Goal: Feedback & Contribution: Contribute content

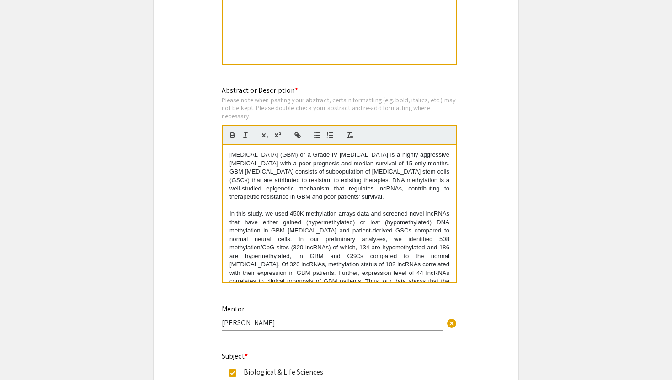
drag, startPoint x: 284, startPoint y: 278, endPoint x: 204, endPoint y: 142, distance: 157.5
click at [204, 142] on div "Symposium Presentation Submission 2025 Life Sciences [GEOGRAPHIC_DATA][US_STATE…" at bounding box center [336, 64] width 366 height 1741
drag, startPoint x: 282, startPoint y: 281, endPoint x: 214, endPoint y: 106, distance: 187.6
click at [215, 106] on div "Abstract or Description * Please note when pasting your abstract, certain forma…" at bounding box center [336, 190] width 242 height 211
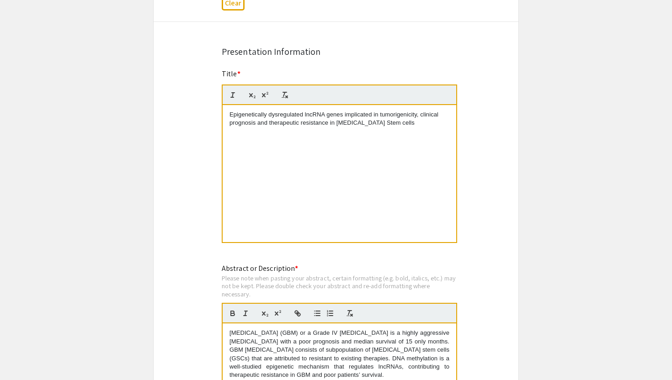
scroll to position [680, 0]
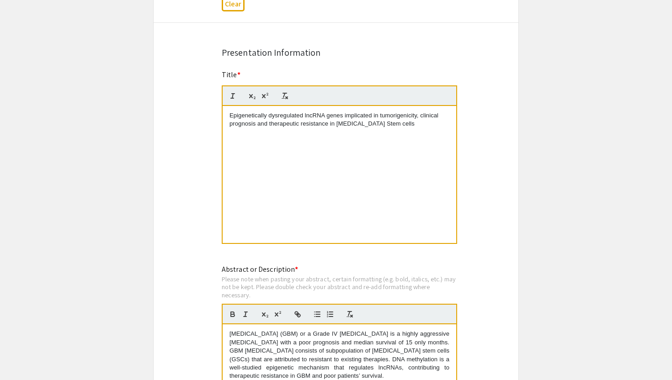
click at [228, 118] on div "Epigenetically dysregulated lncRNA genes implicated in tumorigenicity, clinical…" at bounding box center [340, 174] width 234 height 137
click at [233, 118] on p "Title: Epigenetically dysregulated lncRNA genes implicated in tumorigenicity, c…" at bounding box center [339, 119] width 220 height 17
click at [423, 133] on div "Title : Epigenetically dysregulated lncRNA genes implicated in tumorigenicity, …" at bounding box center [340, 174] width 234 height 137
click at [235, 140] on p "Authors:" at bounding box center [339, 141] width 220 height 8
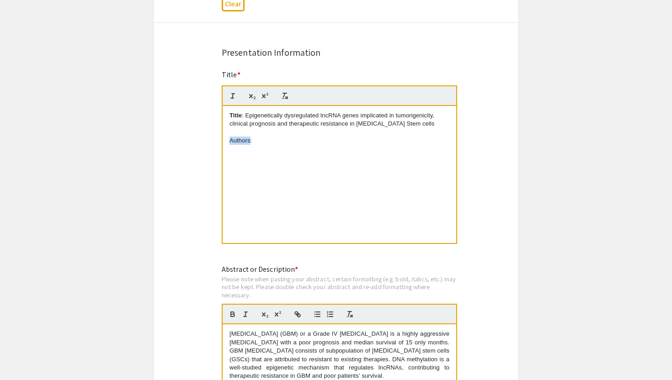
click at [235, 140] on p "Authors:" at bounding box center [339, 141] width 220 height 8
click at [309, 141] on p "Authors :" at bounding box center [339, 141] width 220 height 8
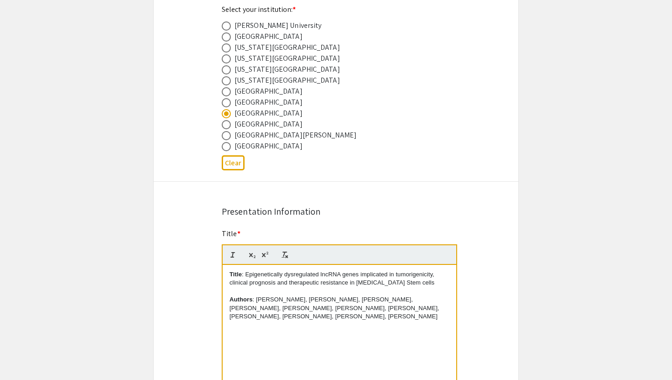
scroll to position [617, 0]
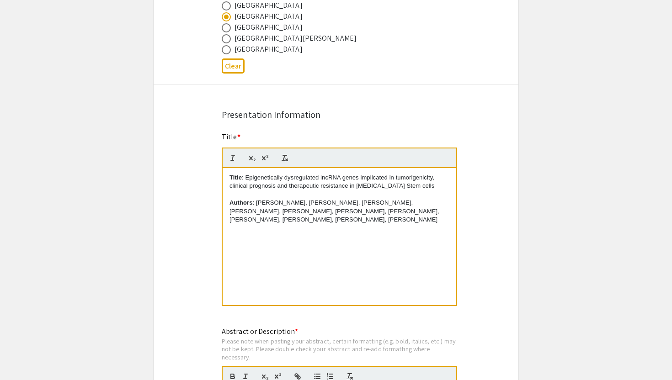
click at [184, 268] on div "Symposium Presentation Submission 2025 Life Sciences South Florida STEM Undergr…" at bounding box center [336, 305] width 366 height 1741
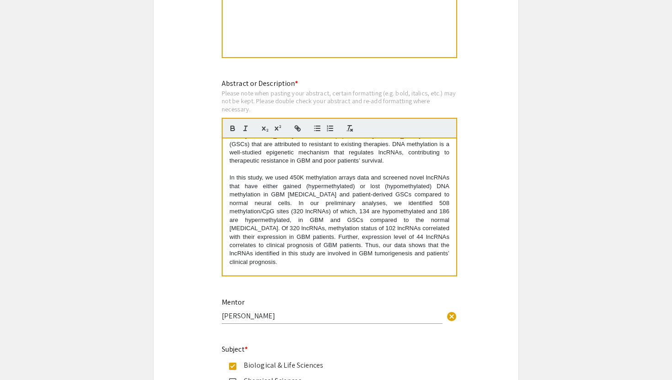
scroll to position [85, 0]
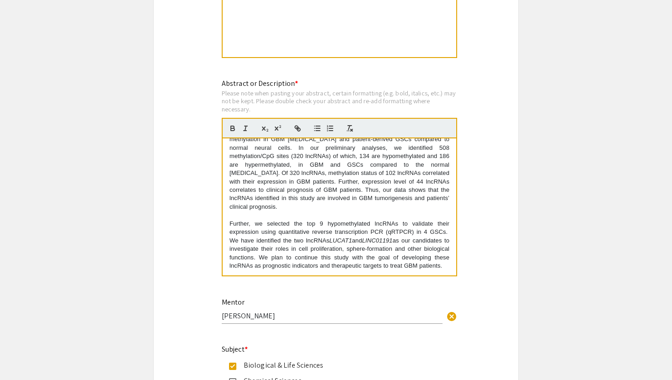
click at [197, 264] on div "Symposium Presentation Submission 2025 Life Sciences South Florida STEM Undergr…" at bounding box center [336, 57] width 366 height 1741
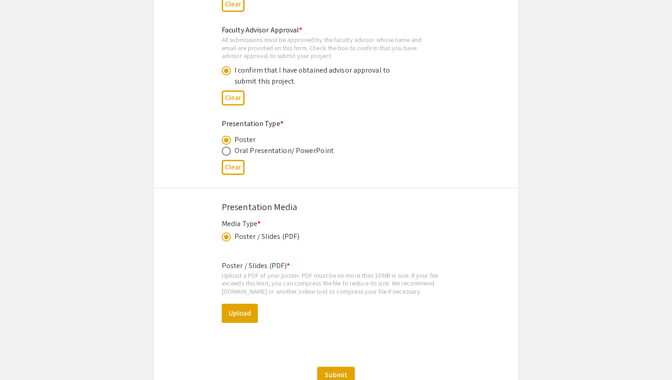
scroll to position [1396, 0]
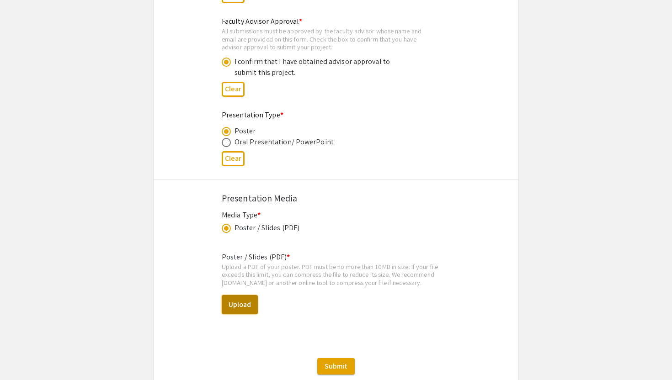
click at [230, 304] on button "Upload" at bounding box center [240, 304] width 36 height 19
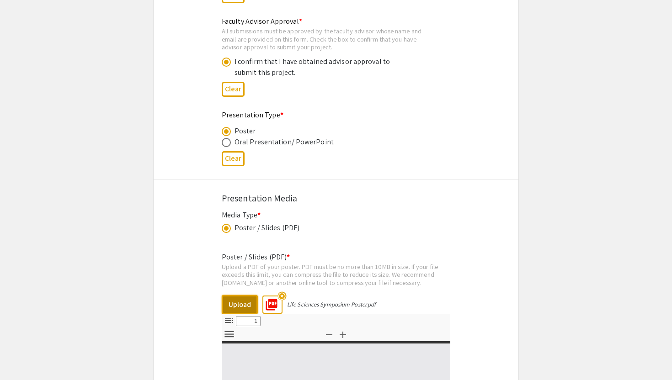
select select "custom"
type input "0"
select select "custom"
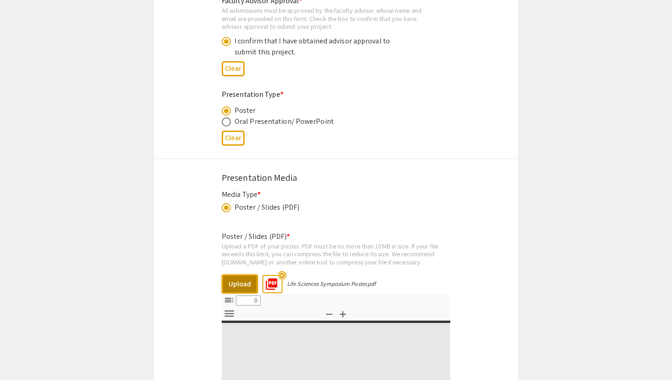
type input "1"
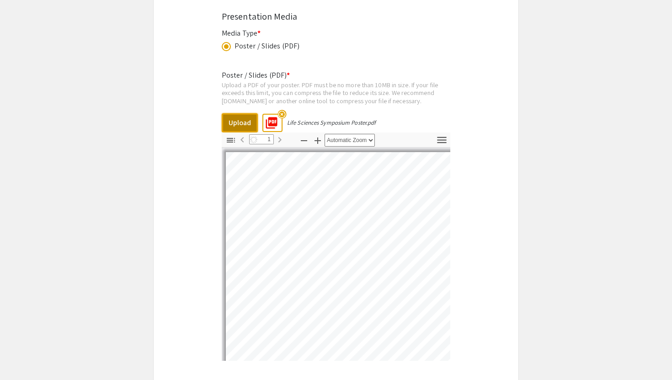
select select "auto"
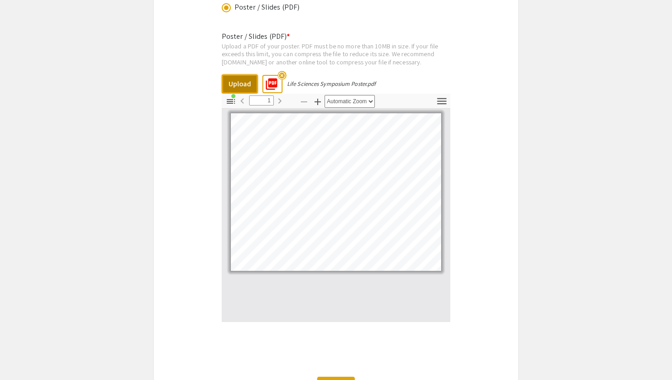
scroll to position [1629, 0]
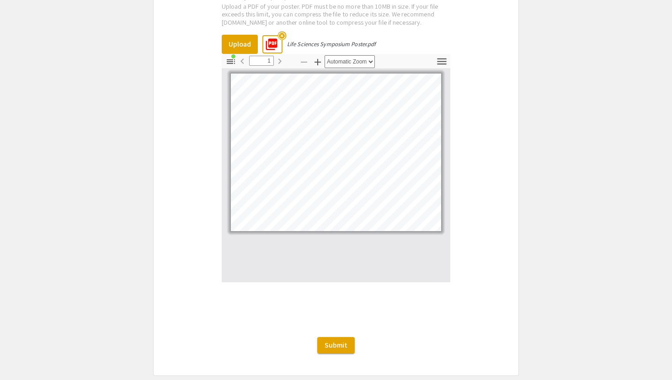
scroll to position [1660, 0]
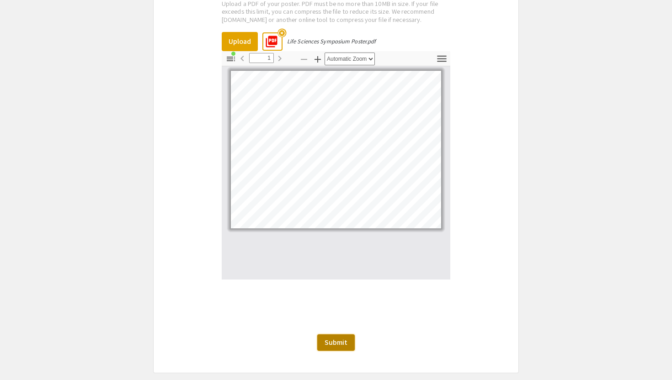
click at [340, 341] on span "Submit" at bounding box center [335, 343] width 23 height 10
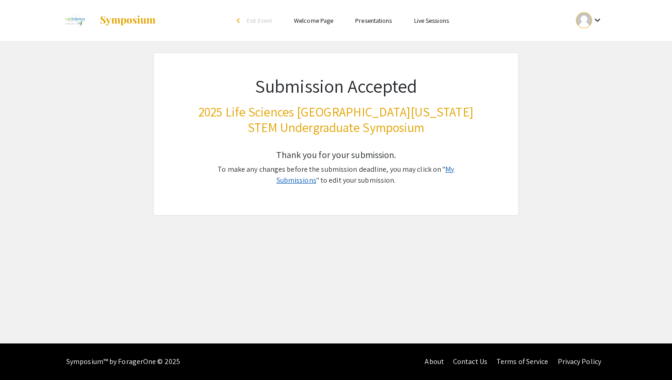
click at [445, 170] on link "My Submissions" at bounding box center [365, 175] width 178 height 21
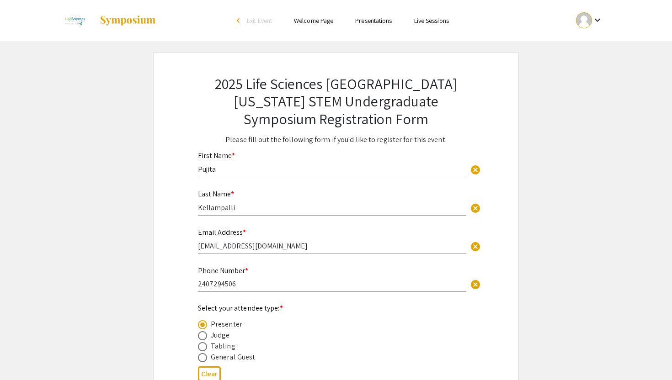
scroll to position [136, 0]
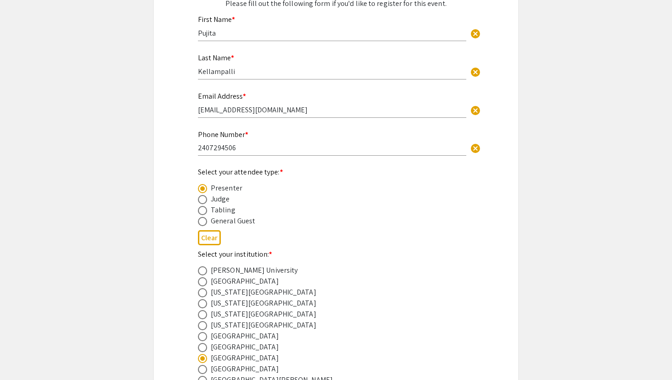
click at [122, 205] on app-registration-form-submission "2025 Life Sciences South Florida STEM Undergraduate Symposium Registration Form…" at bounding box center [336, 282] width 672 height 733
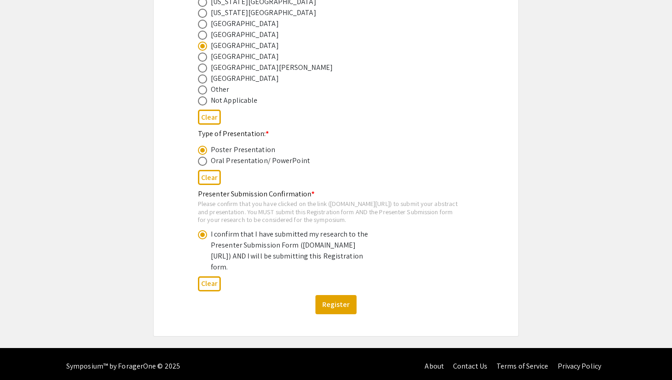
scroll to position [455, 0]
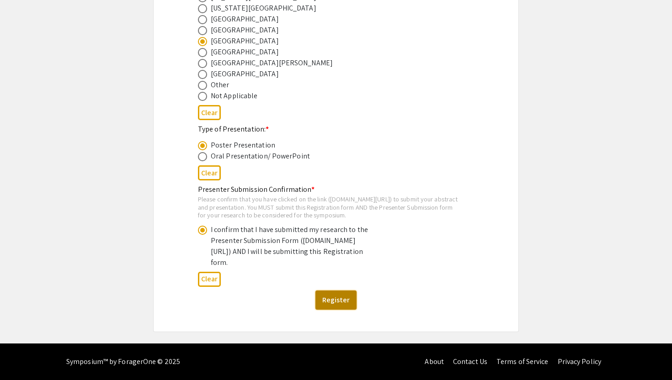
click at [328, 310] on button "Register" at bounding box center [335, 300] width 41 height 19
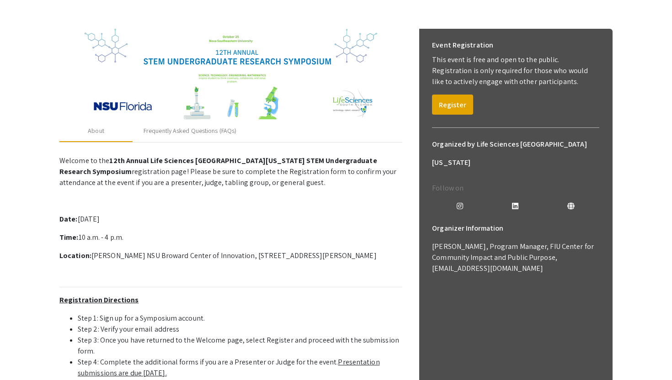
scroll to position [111, 0]
click at [205, 138] on div "Frequently Asked Questions (FAQs)" at bounding box center [190, 132] width 115 height 22
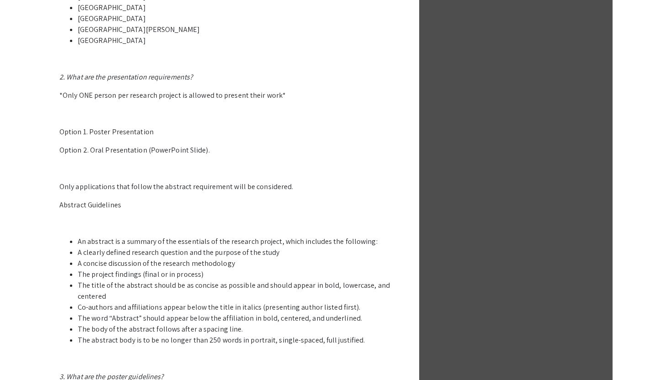
scroll to position [0, 0]
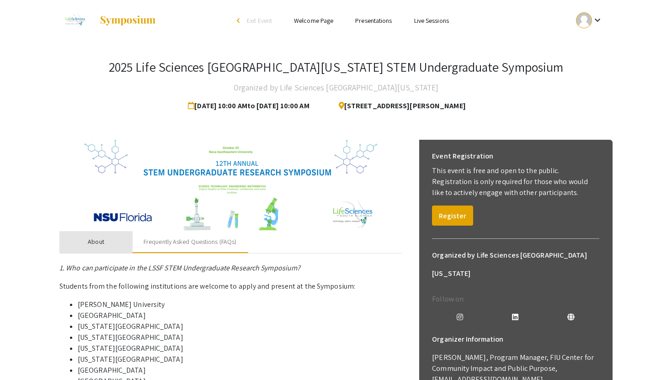
click at [101, 246] on div "About" at bounding box center [96, 242] width 16 height 10
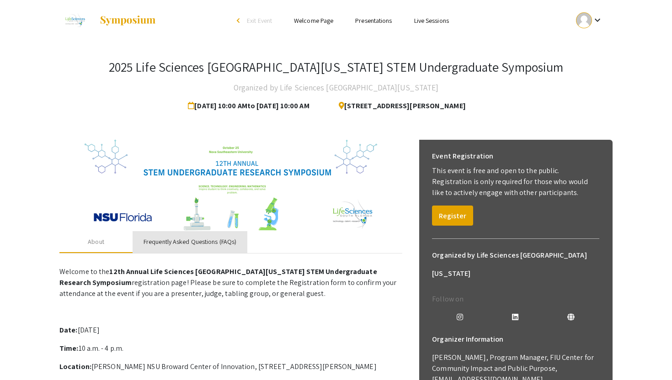
click at [181, 241] on div "Frequently Asked Questions (FAQs)" at bounding box center [189, 242] width 93 height 10
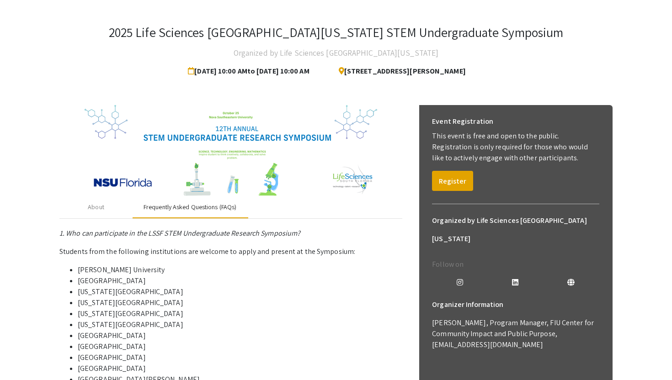
scroll to position [45, 0]
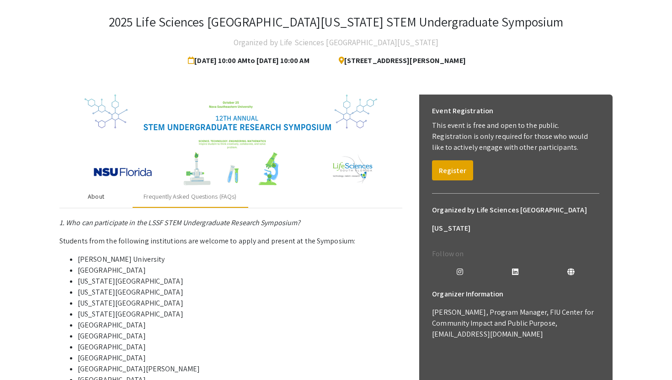
click at [96, 199] on div "About" at bounding box center [96, 197] width 16 height 10
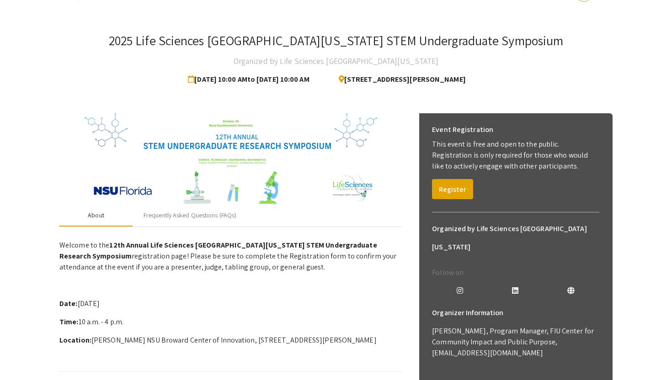
scroll to position [25, 0]
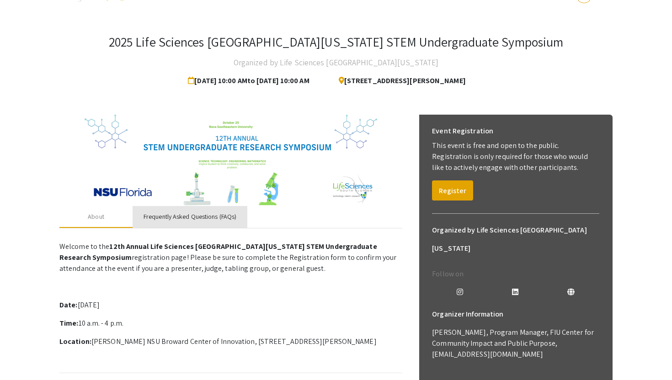
click at [169, 220] on div "Frequently Asked Questions (FAQs)" at bounding box center [189, 217] width 93 height 10
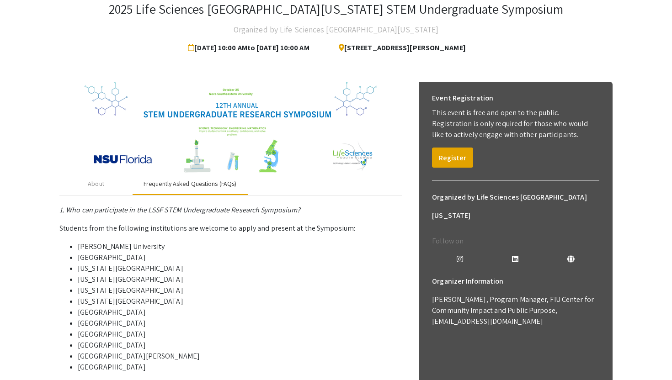
scroll to position [0, 0]
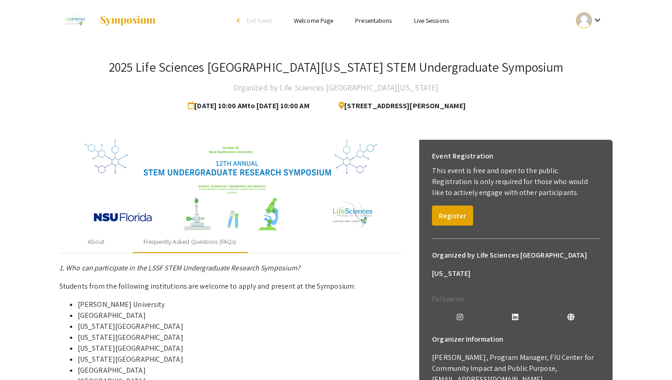
click at [590, 22] on div at bounding box center [584, 20] width 16 height 16
click at [582, 66] on button "My Submissions" at bounding box center [594, 67] width 56 height 22
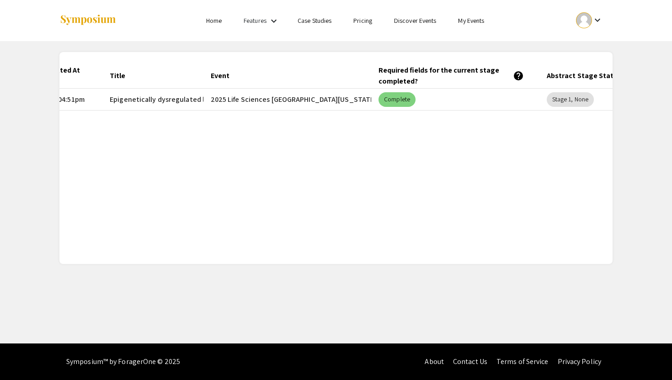
scroll to position [0, 159]
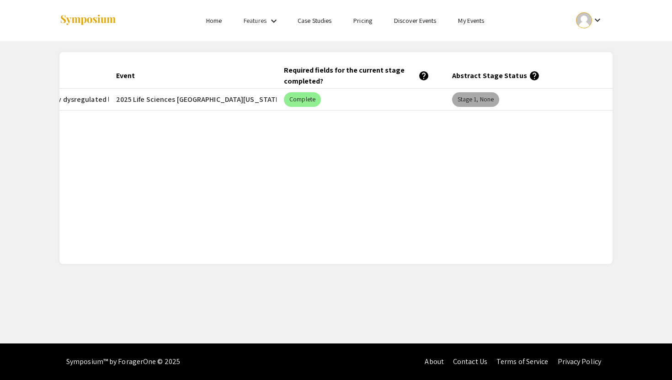
click at [467, 103] on mat-chip "Stage 1, None" at bounding box center [475, 99] width 47 height 15
click at [375, 174] on div "Submitted At (EDT) Title Event Required fields for the current stage completed?…" at bounding box center [335, 158] width 553 height 190
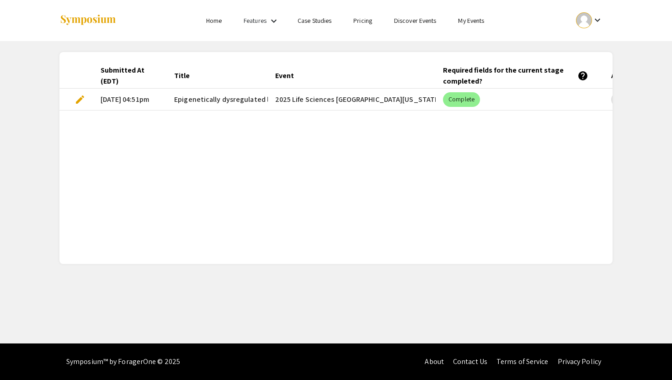
click at [79, 100] on span "edit" at bounding box center [79, 99] width 11 height 11
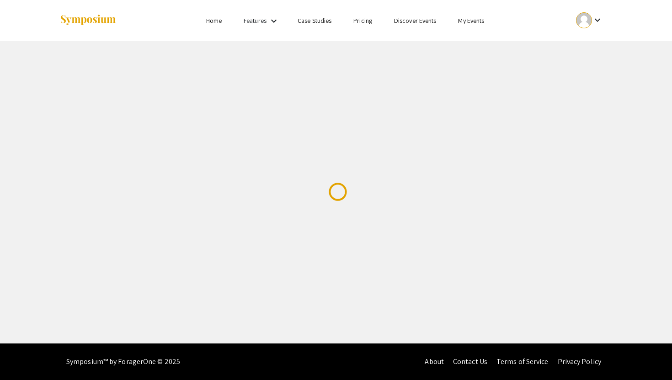
select select "custom"
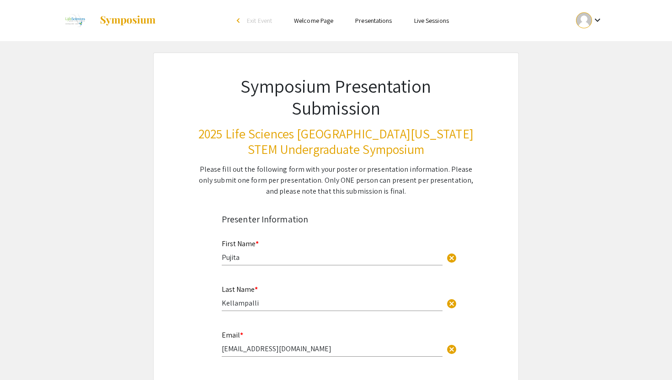
type input "0"
select select "custom"
type input "1"
select select "auto"
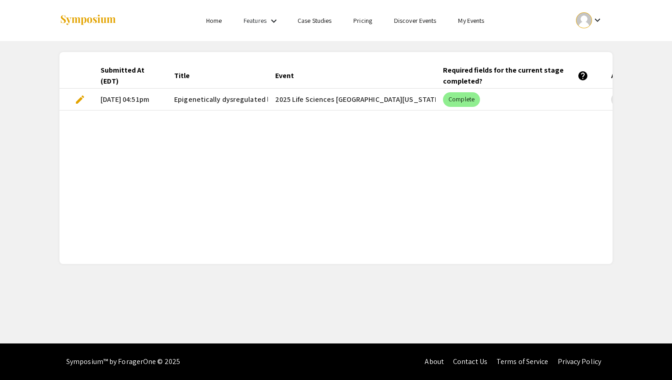
click at [207, 19] on link "Home" at bounding box center [214, 20] width 16 height 8
click at [85, 106] on mat-cell "edit" at bounding box center [76, 100] width 34 height 22
click at [78, 98] on span "edit" at bounding box center [79, 99] width 11 height 11
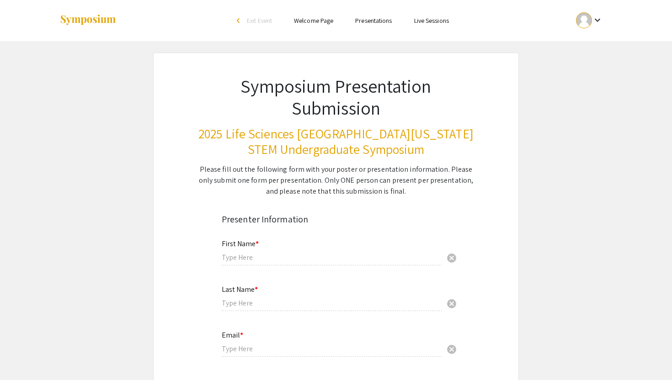
type input "Pujita"
type input "Kellampalli"
type input "[EMAIL_ADDRESS][DOMAIN_NAME]"
radio input "true"
type input "Halmos College of Arts and Sciences"
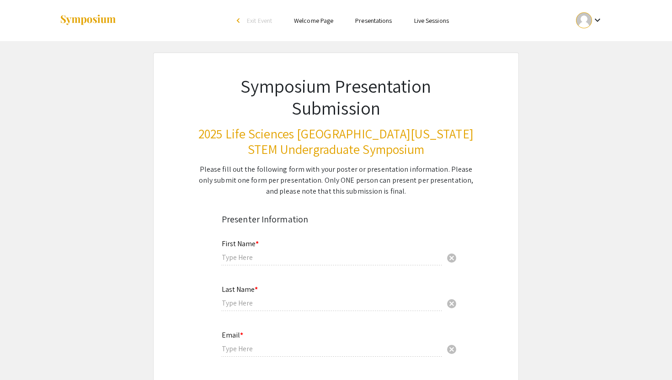
radio input "true"
type input "[PERSON_NAME]"
radio input "true"
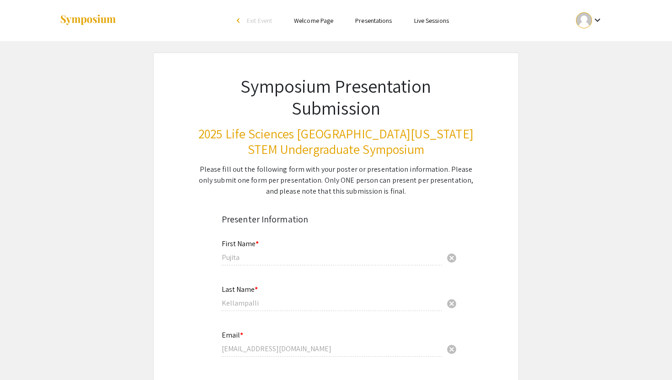
select select "custom"
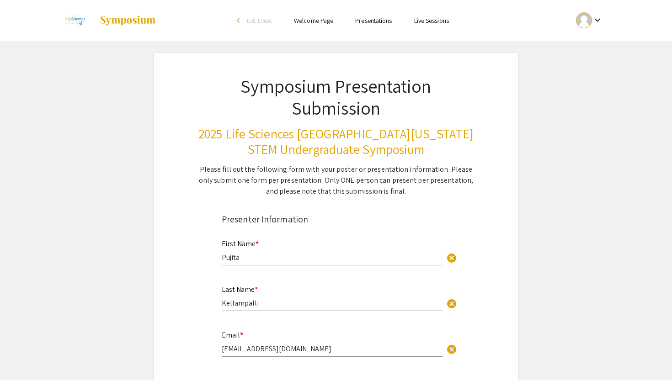
type input "0"
select select "custom"
type input "1"
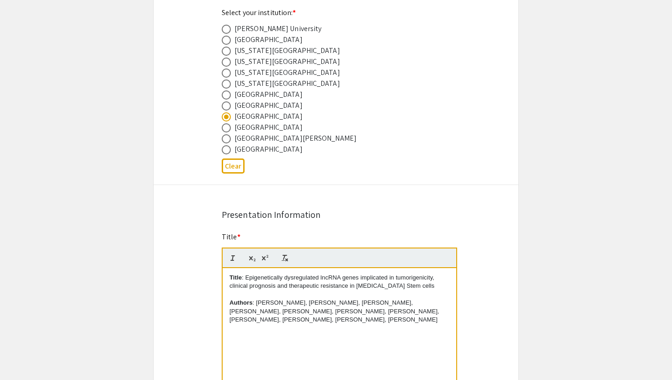
select select "auto"
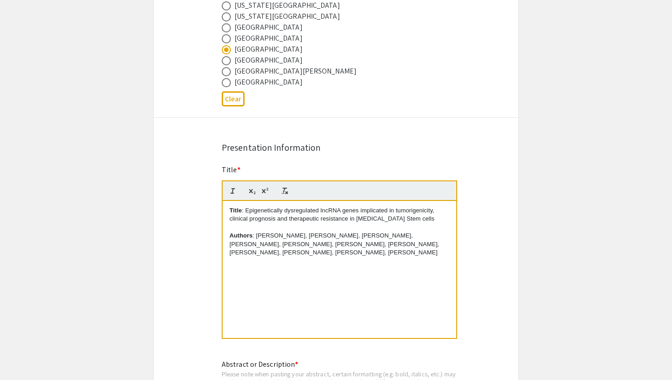
scroll to position [585, 0]
click at [315, 246] on p "Authors : Mansi Gandhi, Pujita Kellampalli, Dhruv Patel, Nehal Pant, Mihika Mis…" at bounding box center [339, 243] width 220 height 25
drag, startPoint x: 321, startPoint y: 253, endPoint x: 189, endPoint y: 225, distance: 134.9
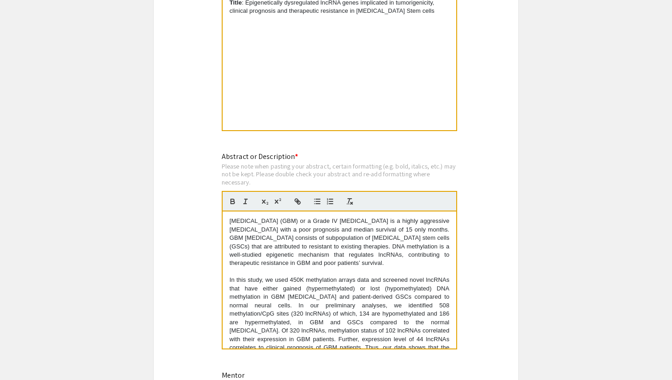
scroll to position [794, 0]
click at [226, 221] on div "Glioblastoma multiforme (GBM) or a Grade IV glioma is a highly aggressive brain…" at bounding box center [340, 278] width 234 height 137
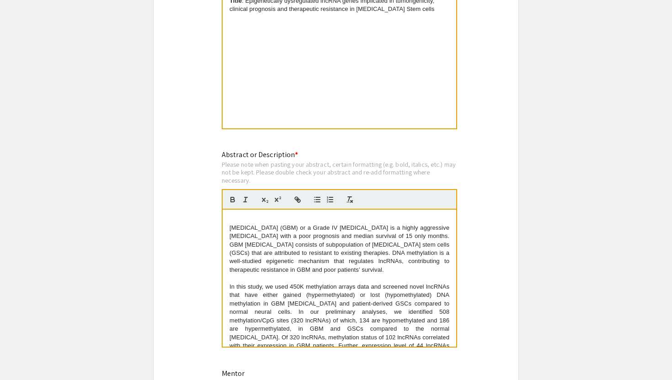
click at [245, 218] on p at bounding box center [339, 219] width 220 height 8
click at [239, 222] on p "Abstract" at bounding box center [339, 219] width 220 height 8
click at [244, 255] on p "Glioblastoma multiforme (GBM) or a Grade IV glioma is a highly aggressive brain…" at bounding box center [339, 249] width 220 height 51
click at [244, 216] on div "Abstract Glioblastoma multiforme (GBM) or a Grade IV glioma is a highly aggress…" at bounding box center [340, 278] width 234 height 137
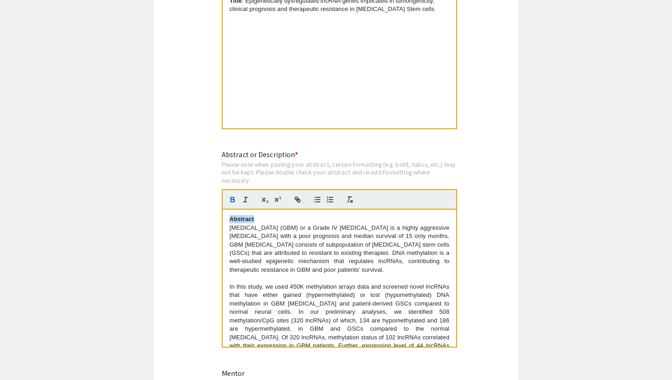
click at [244, 216] on div "Abstract Glioblastoma multiforme (GBM) or a Grade IV glioma is a highly aggress…" at bounding box center [340, 278] width 234 height 137
click at [307, 221] on p "Abstract" at bounding box center [339, 219] width 220 height 8
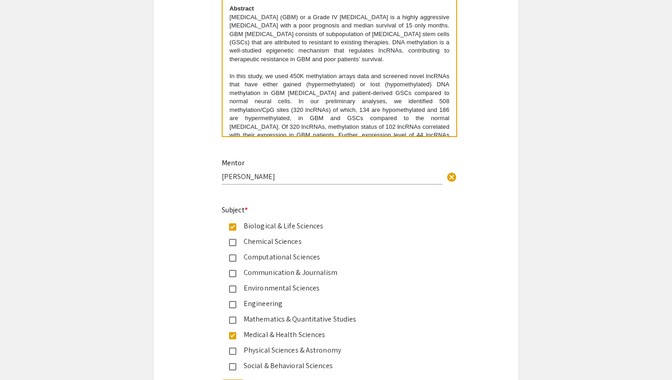
scroll to position [748, 0]
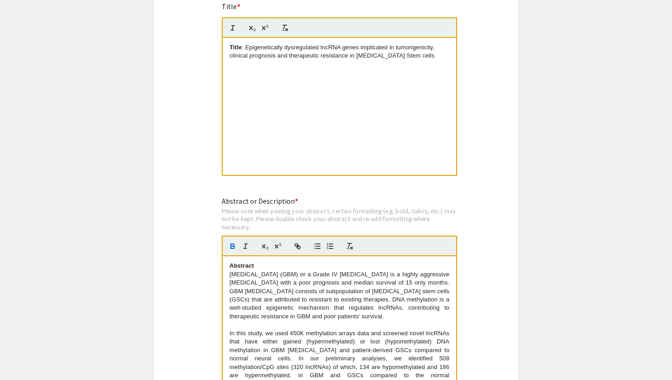
click at [442, 57] on p "Title : Epigenetically dysregulated lncRNA genes implicated in tumorigenicity, …" at bounding box center [339, 51] width 220 height 17
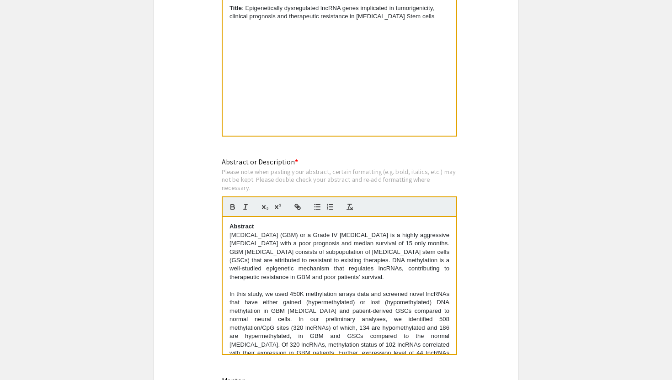
scroll to position [652, 0]
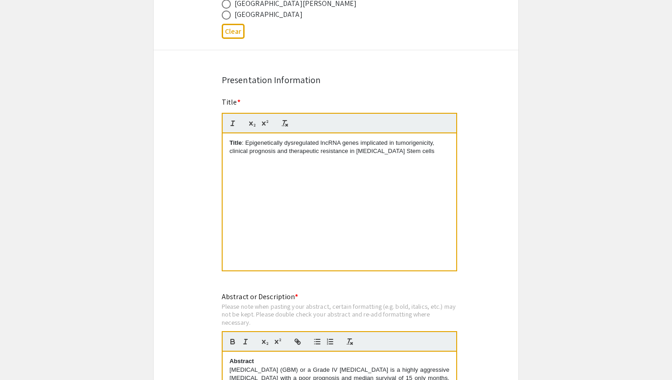
paste div
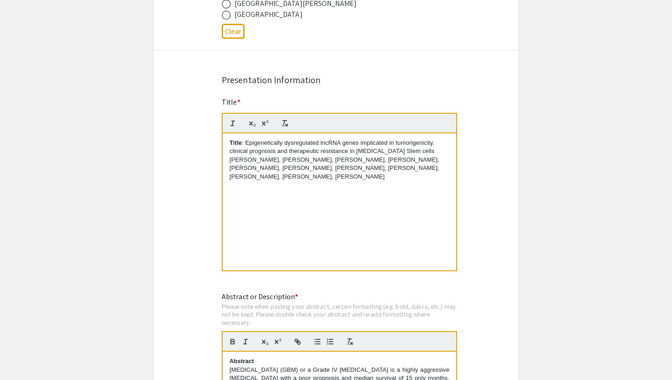
drag, startPoint x: 228, startPoint y: 160, endPoint x: 302, endPoint y: 180, distance: 76.5
click at [302, 180] on div "Title : Epigenetically dysregulated lncRNA genes implicated in tumorigenicity, …" at bounding box center [340, 201] width 234 height 137
click at [233, 122] on icon "button" at bounding box center [232, 123] width 8 height 8
click at [236, 161] on em "Mansi Gandhi, Pujita Kellampalli, Dhruv Patel, Nehal Pant, Mihika Mishra, Shehr…" at bounding box center [335, 168] width 212 height 24
click at [231, 163] on em "Mansi Gandhi, Pujita Kellampalli, Dhruv Patel, Nehal Pant, Mihika Mishra, Shehr…" at bounding box center [335, 168] width 212 height 24
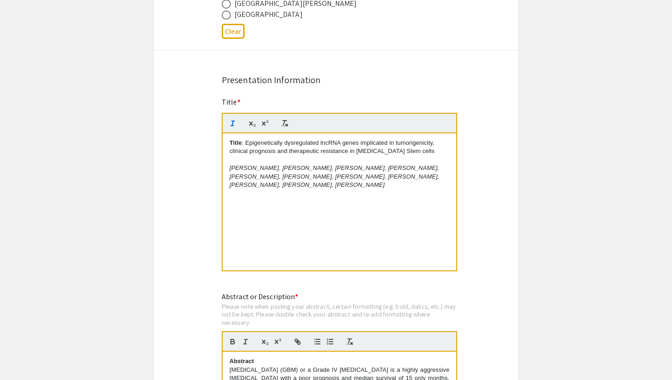
drag, startPoint x: 271, startPoint y: 171, endPoint x: 234, endPoint y: 170, distance: 37.0
click at [234, 170] on em "﻿ Mansi Gandhi, Pujita Kellampalli, Dhruv Patel, Nehal Pant, Mihika Mishra, She…" at bounding box center [335, 177] width 212 height 24
click at [279, 171] on em "﻿ Pujita Kellampalli, Dhruv Patel, Nehal Pant, Mihika Mishra, Shehr Bano, Aaron…" at bounding box center [335, 177] width 212 height 24
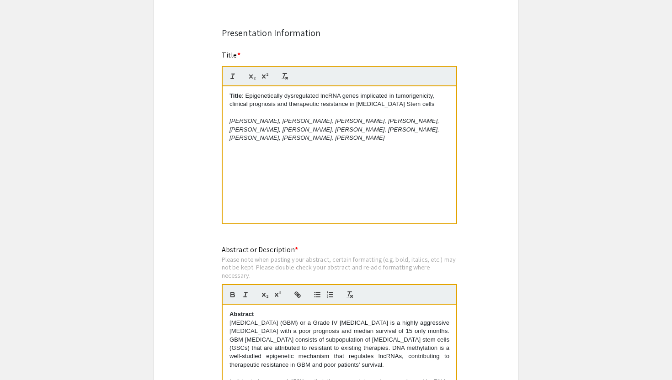
scroll to position [692, 0]
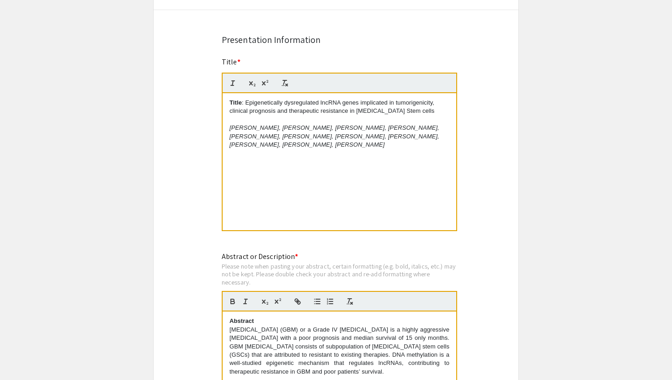
click at [281, 148] on em "Pujita Kellampalli, Mansi Gandhi, Dhruv Patel, Nehal Pant, Mihika Mishra, Shehr…" at bounding box center [335, 136] width 212 height 24
drag, startPoint x: 291, startPoint y: 149, endPoint x: 228, endPoint y: 128, distance: 66.5
click at [228, 128] on div "Title : Epigenetically dysregulated lncRNA genes implicated in tumorigenicity, …" at bounding box center [340, 161] width 234 height 137
copy em "Pujita Kellampalli, Mansi Gandhi, Dhruv Patel, Nehal Pant, Mihika Mishra, Shehr…"
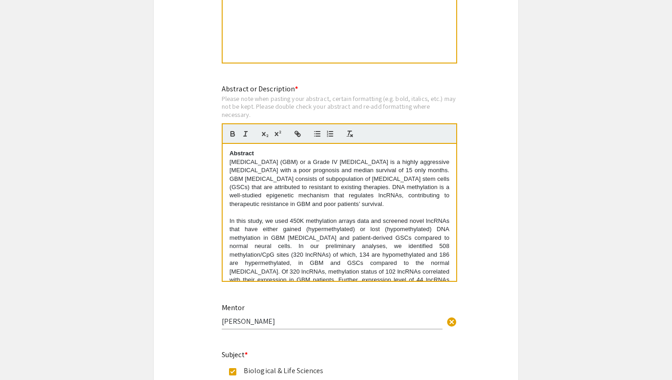
scroll to position [862, 0]
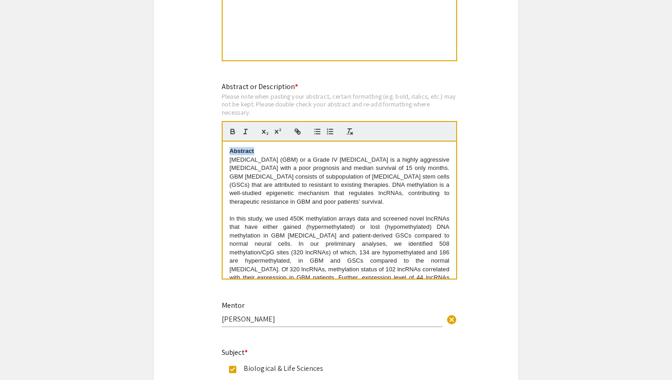
drag, startPoint x: 260, startPoint y: 156, endPoint x: 228, endPoint y: 155, distance: 32.0
click at [228, 155] on div "Abstract Glioblastoma multiforme (GBM) or a Grade IV glioma is a highly aggress…" at bounding box center [340, 210] width 234 height 137
drag, startPoint x: 284, startPoint y: 154, endPoint x: 230, endPoint y: 152, distance: 53.5
click at [230, 152] on p "lncRNA role in GBM" at bounding box center [339, 151] width 220 height 8
click at [235, 135] on icon "button" at bounding box center [232, 131] width 8 height 8
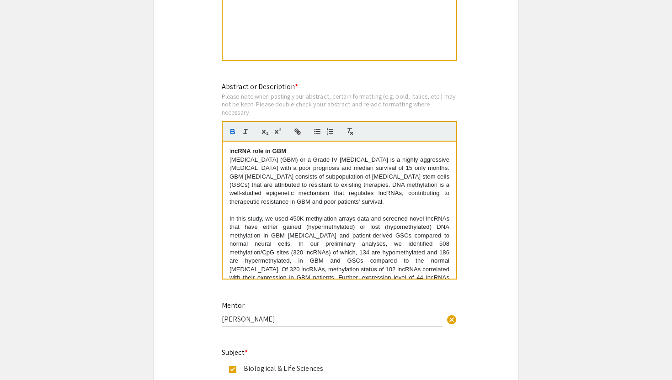
click at [231, 154] on strong "ncRNA role in GBM" at bounding box center [258, 151] width 55 height 7
drag, startPoint x: 302, startPoint y: 154, endPoint x: 208, endPoint y: 154, distance: 94.1
click at [208, 154] on div "Symposium Presentation Submission 2025 Life Sciences South Florida STEM Undergr…" at bounding box center [336, 180] width 366 height 1980
click at [233, 129] on button "button" at bounding box center [232, 131] width 13 height 11
click at [303, 152] on p "lncRNA role in GBM" at bounding box center [339, 151] width 220 height 8
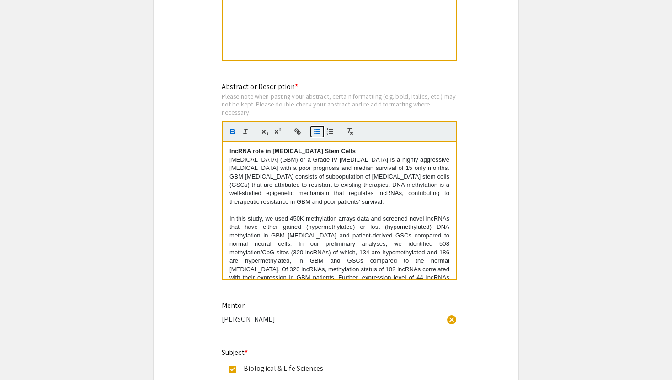
click at [315, 133] on icon "button" at bounding box center [317, 131] width 8 height 8
click at [314, 136] on icon "button" at bounding box center [317, 131] width 8 height 8
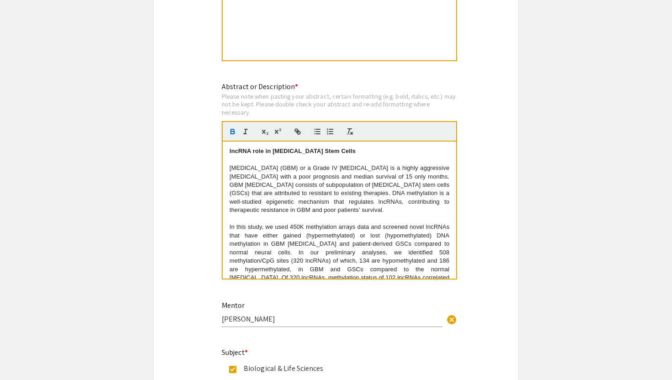
scroll to position [0, 0]
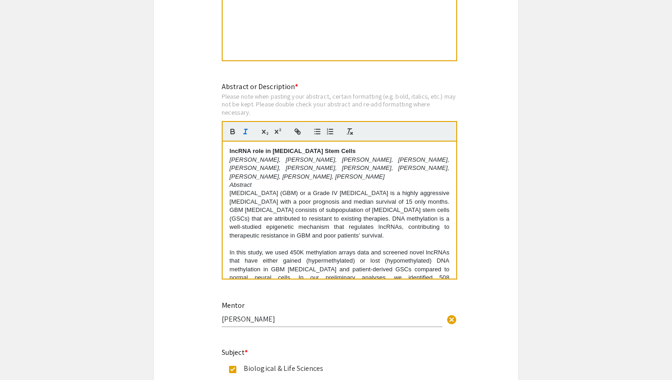
click at [247, 188] on em "Abstract" at bounding box center [240, 184] width 22 height 7
click at [267, 206] on p "Glioblastoma multiforme (GBM) or a Grade IV glioma is a highly aggressive brain…" at bounding box center [339, 214] width 220 height 51
click at [228, 152] on div "lncRNA role in Glioblastoma Stem Cells Pujita Kellampalli, Mansi Gandhi, Dhruv …" at bounding box center [340, 210] width 234 height 137
click at [301, 152] on strong "lncRNA role in Glioblastoma Stem Cells" at bounding box center [292, 151] width 126 height 7
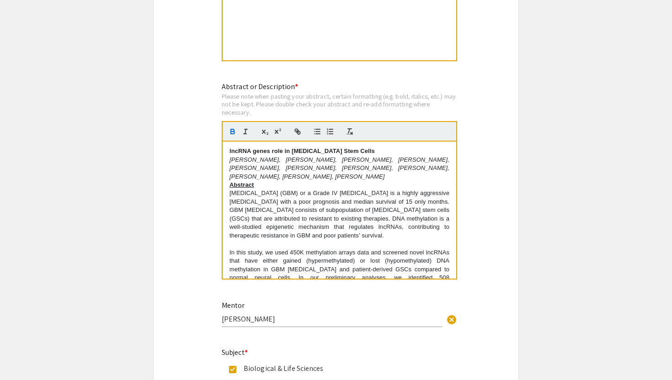
click at [265, 154] on strong "lncRNA genes role in Glioblastoma Stem Cells" at bounding box center [301, 151] width 145 height 7
drag, startPoint x: 257, startPoint y: 192, endPoint x: 236, endPoint y: 192, distance: 20.6
click at [236, 192] on p "Glioblastoma multiforme (GBM) or a Grade IV glioma is a highly aggressive brain…" at bounding box center [339, 214] width 220 height 51
click at [229, 187] on div "lncRNA genes role in Glioblastoma Stem Cells Pujita Kellampalli, Mansi Gandhi, …" at bounding box center [340, 210] width 234 height 137
drag, startPoint x: 256, startPoint y: 187, endPoint x: 218, endPoint y: 186, distance: 37.9
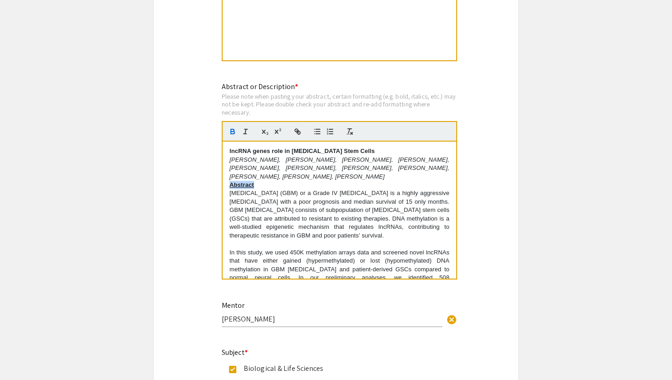
click at [218, 187] on div "Abstract or Description * Please note when pasting your abstract, certain forma…" at bounding box center [336, 186] width 242 height 211
click at [228, 190] on div "lncRNA genes role in Glioblastoma Stem Cells Pujita Kellampalli, Mansi Gandhi, …" at bounding box center [340, 210] width 234 height 137
click at [254, 188] on strong "Abstract" at bounding box center [241, 184] width 25 height 7
click at [324, 229] on p "Glioblastoma multiforme (GBM) or a Grade IV glioma is a highly aggressive brain…" at bounding box center [339, 214] width 220 height 51
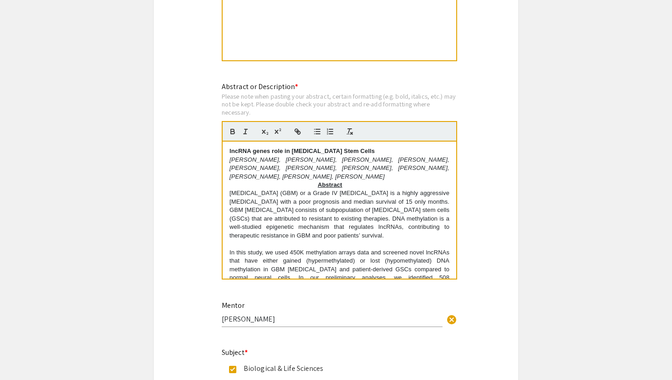
click at [349, 188] on p "Abstract" at bounding box center [339, 185] width 220 height 8
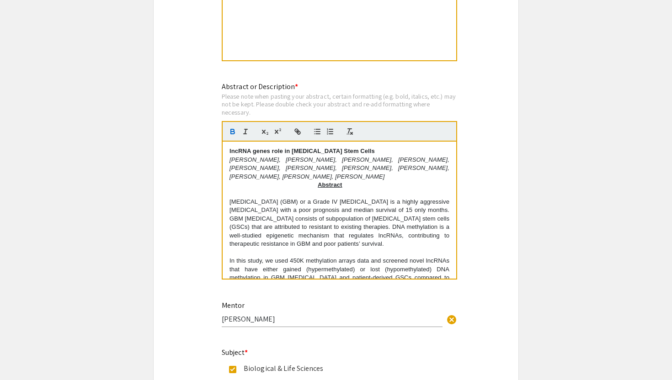
click at [344, 233] on p "Glioblastoma multiforme (GBM) or a Grade IV glioma is a highly aggressive brain…" at bounding box center [339, 223] width 220 height 51
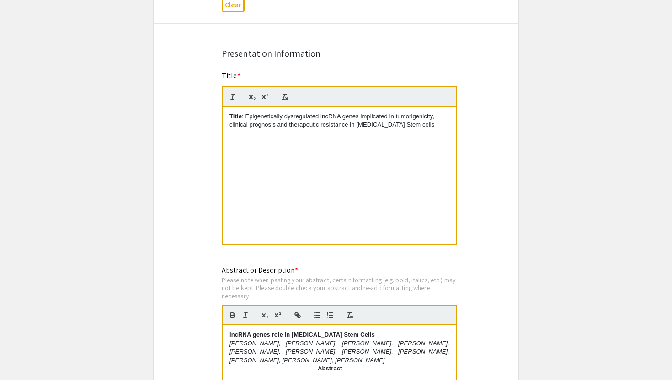
scroll to position [678, 0]
click at [245, 121] on p "Title : Epigenetically dysregulated lncRNA genes implicated in tumorigenicity, …" at bounding box center [339, 121] width 220 height 17
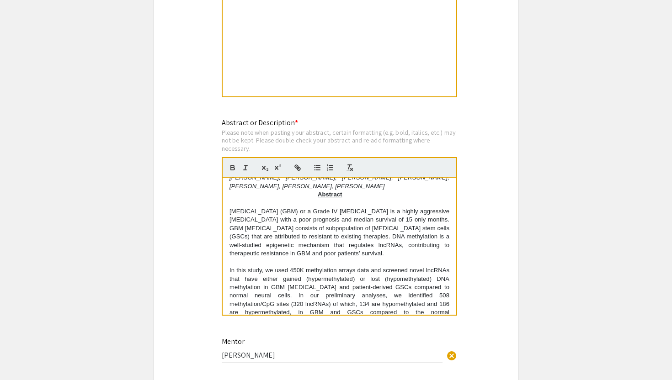
scroll to position [0, 0]
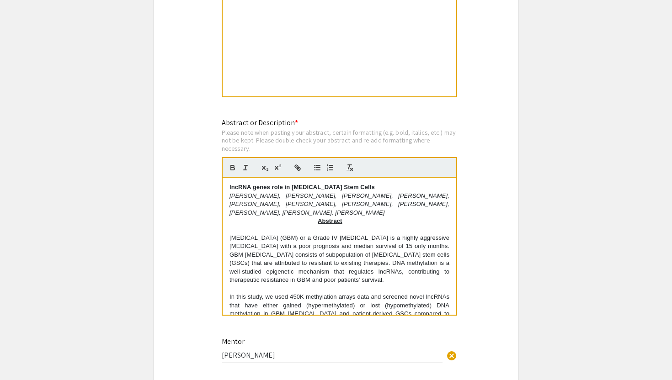
click at [184, 269] on div "Symposium Presentation Submission 2025 Life Sciences South Florida STEM Undergr…" at bounding box center [336, 216] width 366 height 1980
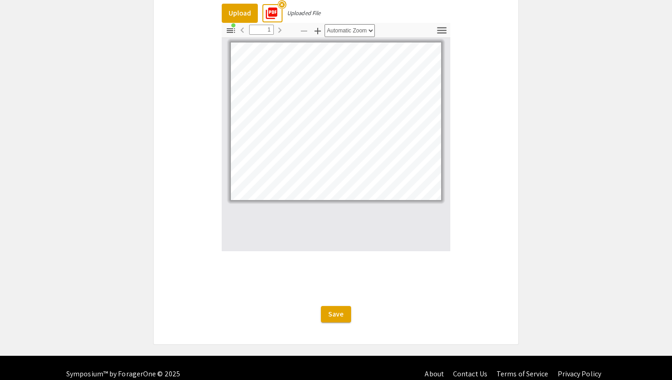
scroll to position [1703, 0]
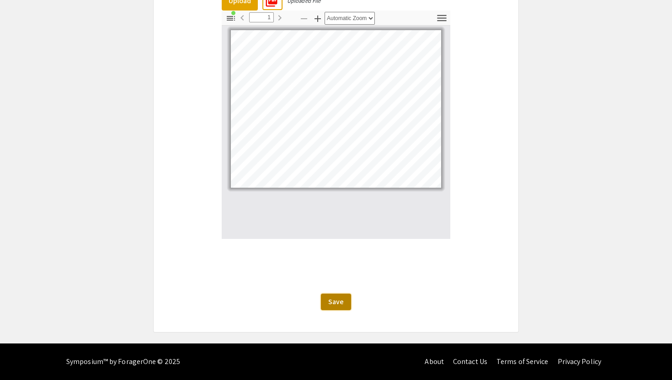
click at [342, 303] on span "Save" at bounding box center [336, 302] width 16 height 10
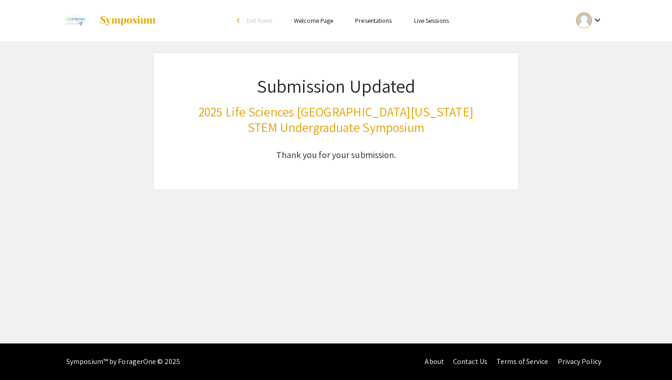
click at [598, 20] on mat-icon "keyboard_arrow_down" at bounding box center [597, 20] width 11 height 11
click at [600, 69] on button "My Submissions" at bounding box center [594, 67] width 56 height 22
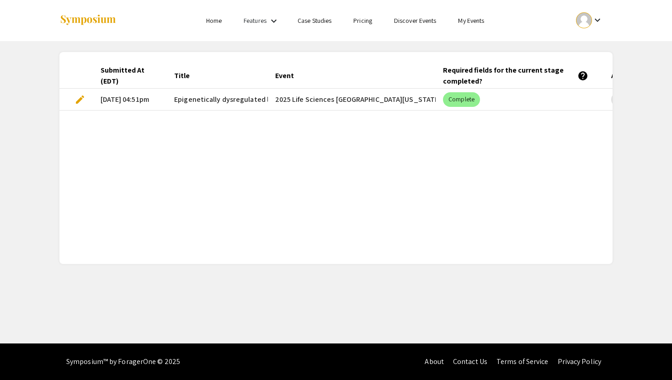
click at [81, 100] on span "edit" at bounding box center [79, 99] width 11 height 11
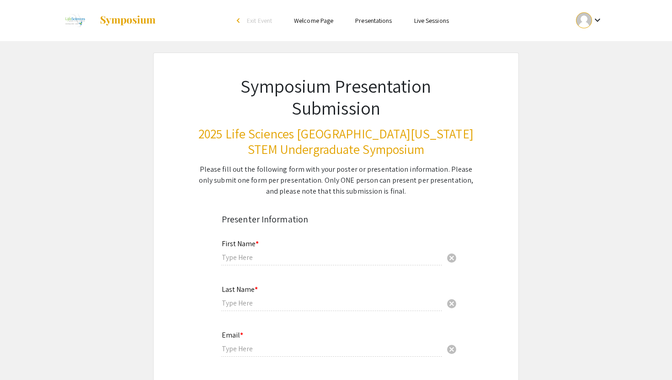
type input "Pujita"
type input "Kellampalli"
type input "pk481@mynsu.nova.edu"
radio input "true"
type input "Halmos College of Arts and Sciences"
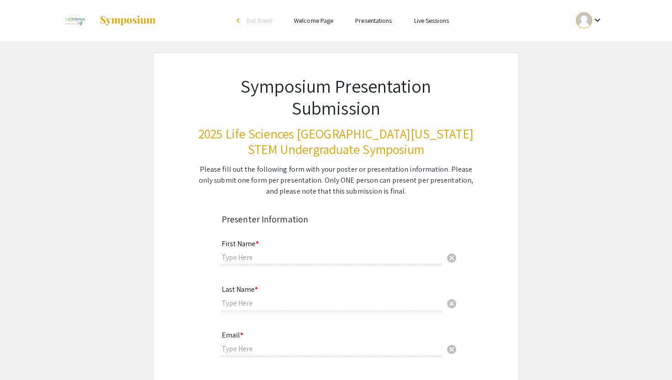
radio input "true"
type input "Dr. Rajendra Pangeni"
radio input "true"
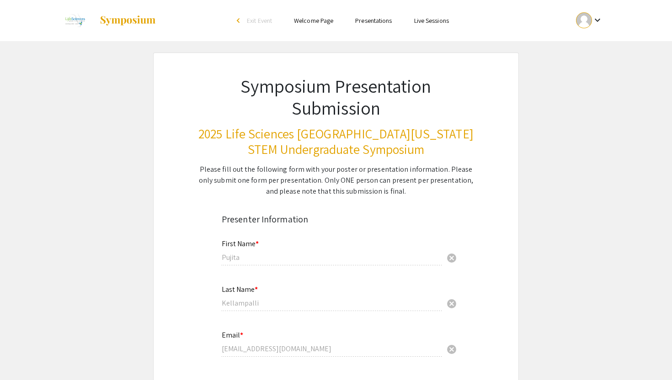
select select "custom"
type input "0"
select select "custom"
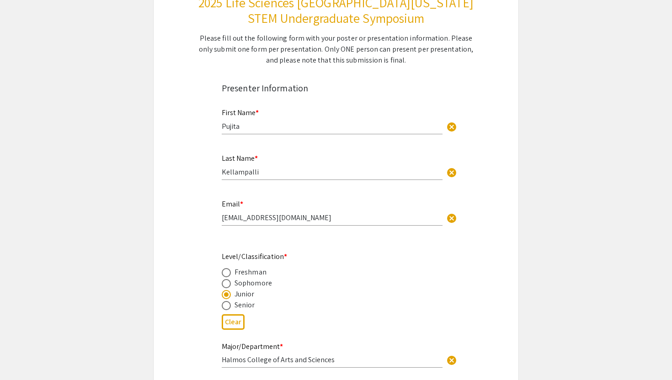
type input "1"
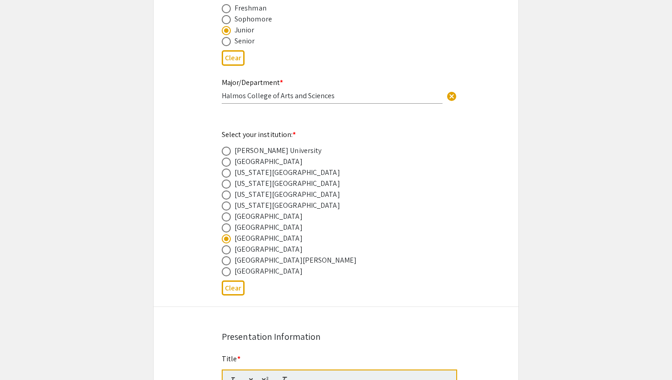
select select "auto"
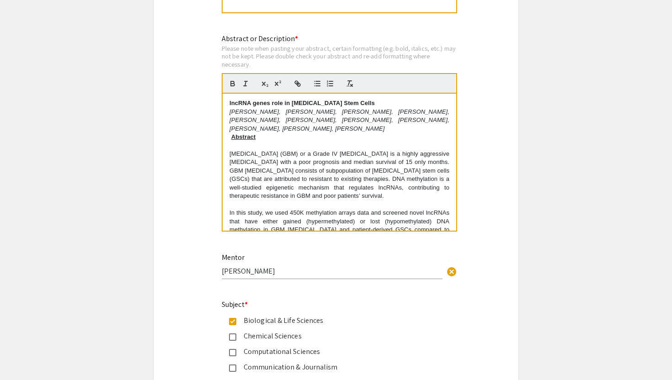
scroll to position [912, 0]
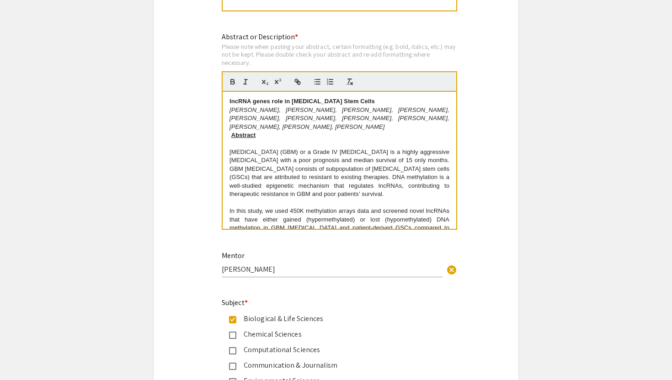
click at [228, 103] on div "lncRNA genes role in Glioblastoma Stem Cells Pujita Kellampalli, Mansi Gandhi, …" at bounding box center [340, 160] width 234 height 137
click at [228, 140] on div "lncRNA genes role in Glioblastoma Stem Cells Pujita Kellampalli, Mansi Gandhi, …" at bounding box center [340, 160] width 234 height 137
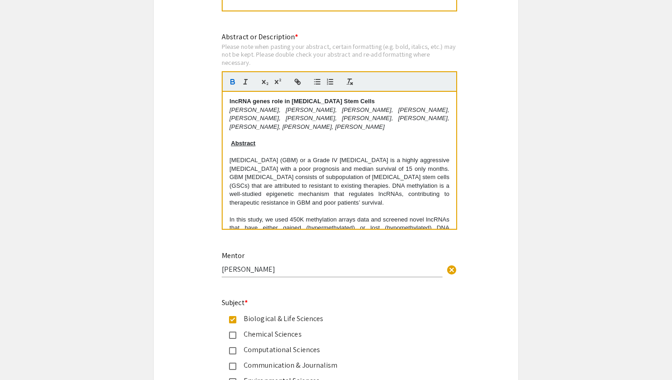
click at [241, 139] on p at bounding box center [339, 135] width 220 height 8
click at [228, 144] on div "lncRNA genes role in Glioblastoma Stem Cells Pujita Kellampalli, Mansi Gandhi, …" at bounding box center [340, 160] width 234 height 137
click at [229, 105] on strong "lncRNA genes role in Glioblastoma Stem Cells" at bounding box center [301, 101] width 145 height 7
click at [244, 156] on p at bounding box center [339, 152] width 220 height 8
click at [245, 138] on p at bounding box center [339, 135] width 220 height 8
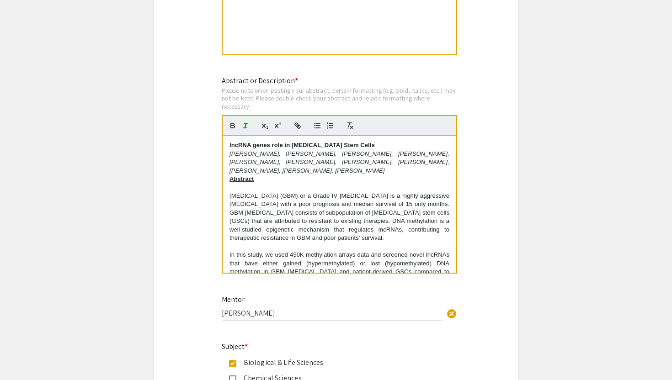
scroll to position [875, 0]
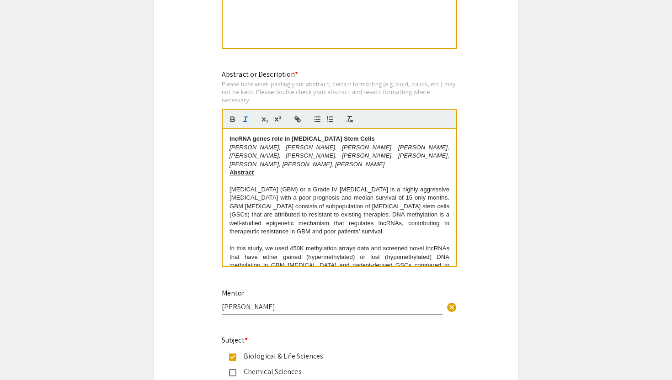
click at [228, 176] on div "lncRNA genes role in Glioblastoma Stem Cells Pujita Kellampalli, Mansi Gandhi, …" at bounding box center [340, 197] width 234 height 137
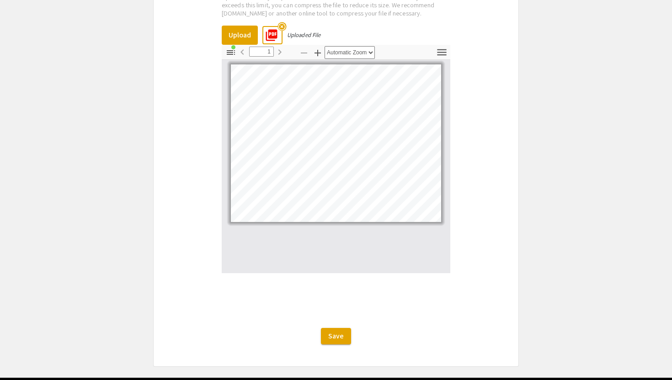
scroll to position [1680, 0]
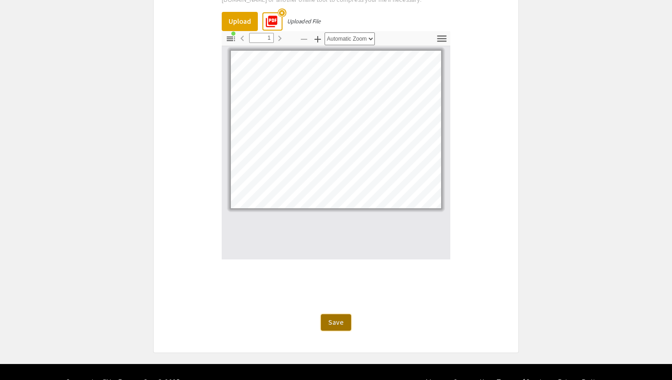
click at [330, 319] on button "Save" at bounding box center [336, 322] width 30 height 16
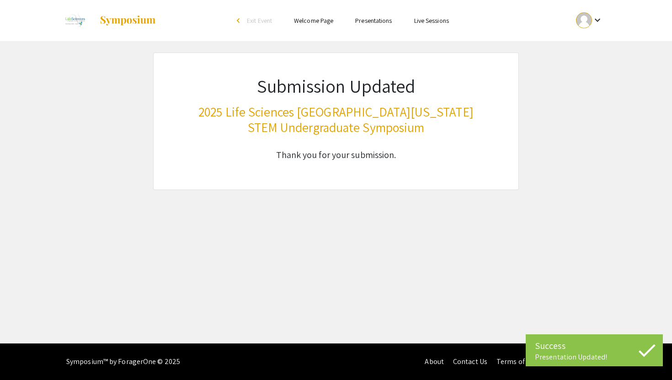
scroll to position [0, 0]
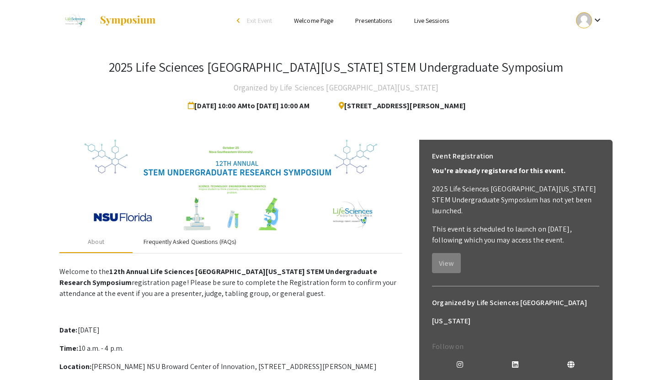
click at [177, 243] on div "Frequently Asked Questions (FAQs)" at bounding box center [189, 242] width 93 height 10
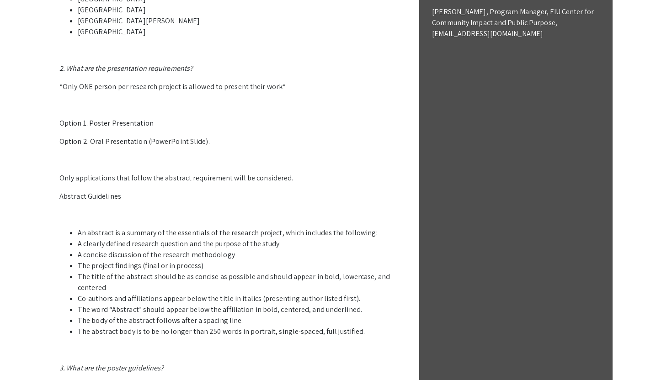
scroll to position [441, 0]
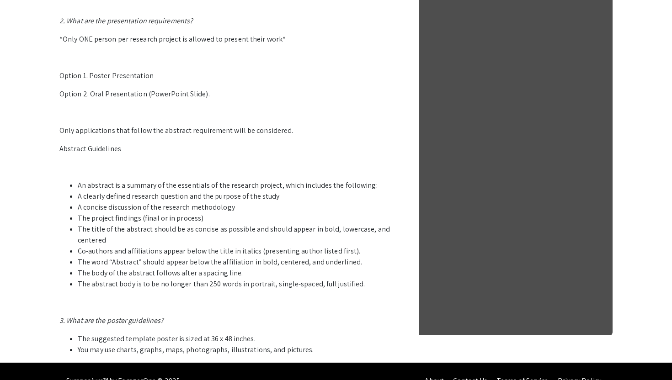
drag, startPoint x: 78, startPoint y: 183, endPoint x: 225, endPoint y: 213, distance: 150.2
click at [226, 214] on ul "An abstract is a summary of the essentials of the research project, which inclu…" at bounding box center [230, 235] width 343 height 110
copy ul "An abstract is a summary of the essentials of the research project, which inclu…"
click at [178, 199] on li "A clearly defined research question and the purpose of the study" at bounding box center [240, 196] width 324 height 11
drag, startPoint x: 112, startPoint y: 237, endPoint x: 78, endPoint y: 229, distance: 35.1
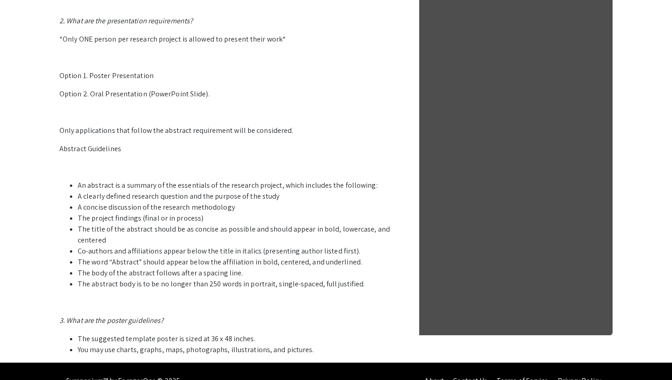
click at [78, 229] on li "The title of the abstract should be as concise as possible and should appear in…" at bounding box center [240, 235] width 324 height 22
copy li "The title of the abstract should be as concise as possible and should appear in…"
click at [334, 204] on li "A concise discussion of the research methodology" at bounding box center [240, 207] width 324 height 11
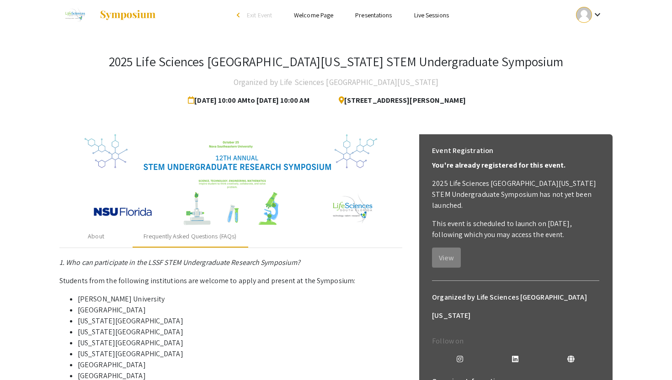
scroll to position [0, 0]
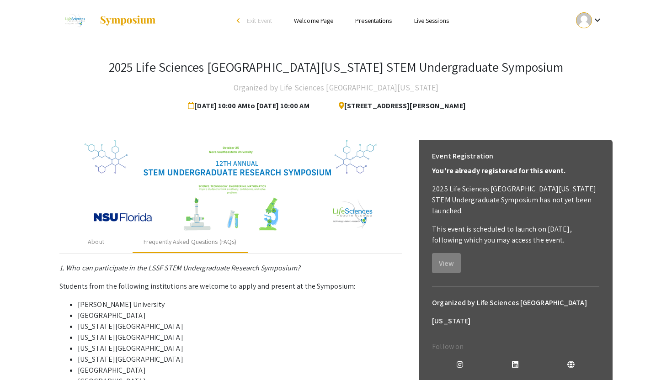
click at [598, 26] on mat-icon "keyboard_arrow_down" at bounding box center [597, 20] width 11 height 11
click at [590, 69] on button "My Submissions" at bounding box center [594, 67] width 56 height 22
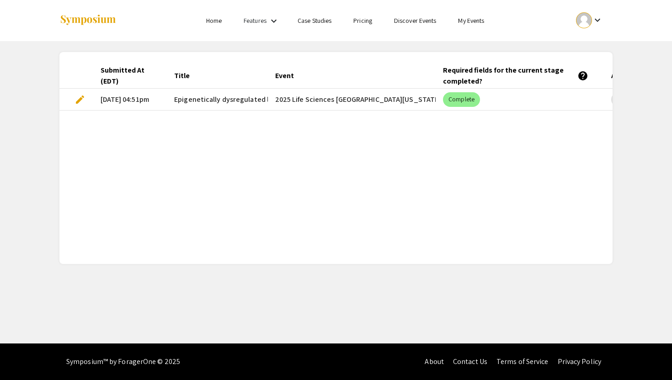
click at [75, 98] on span "edit" at bounding box center [79, 99] width 11 height 11
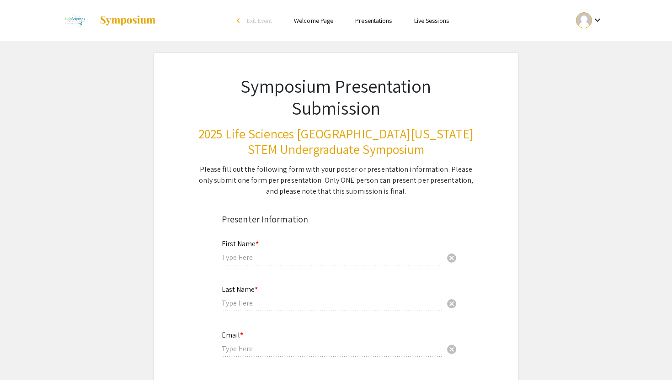
type input "Pujita"
type input "Kellampalli"
type input "pk481@mynsu.nova.edu"
radio input "true"
type input "Halmos College of Arts and Sciences"
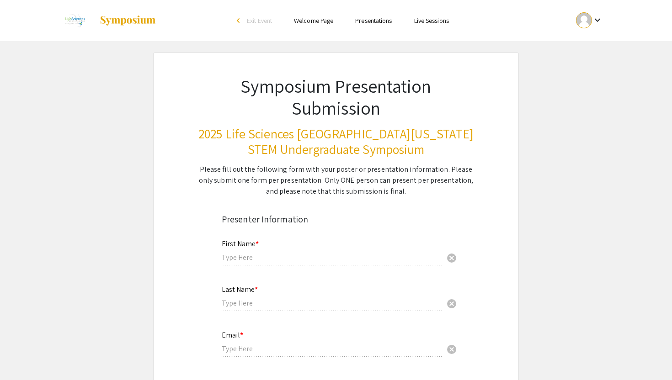
radio input "true"
type input "Dr. Rajendra Pangeni"
radio input "true"
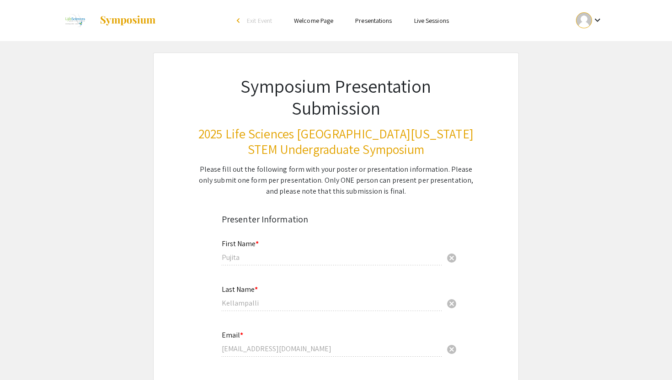
select select "custom"
type input "1"
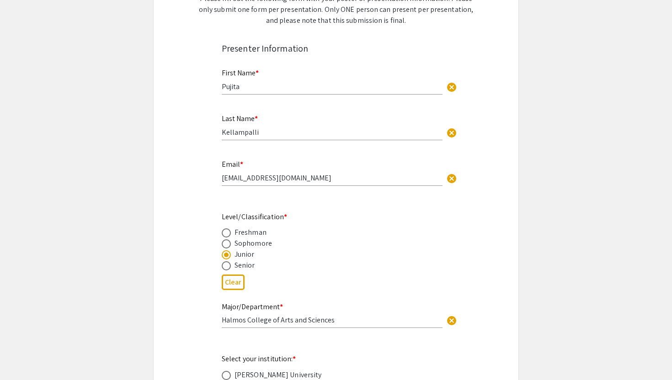
select select "auto"
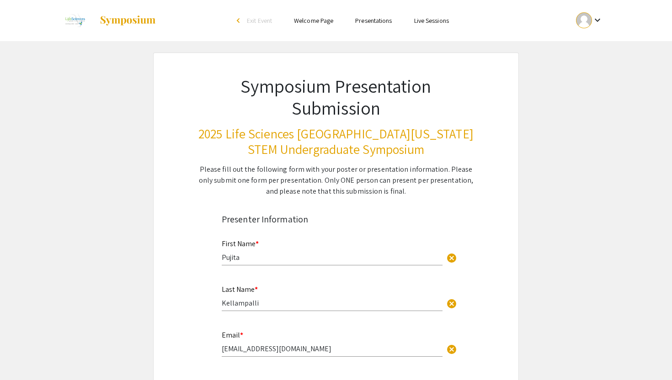
click at [254, 20] on span "Exit Event" at bounding box center [259, 20] width 25 height 8
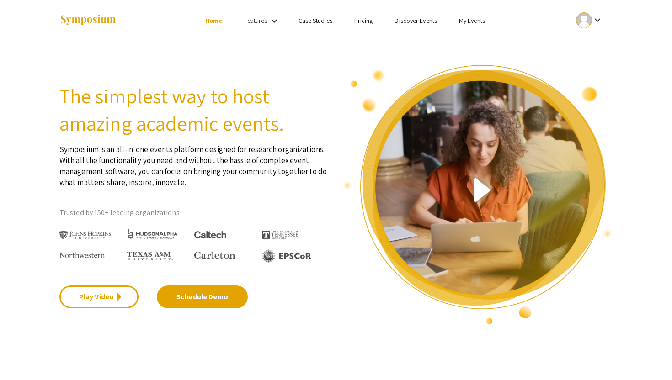
click at [595, 19] on mat-icon "keyboard_arrow_down" at bounding box center [597, 20] width 11 height 11
click at [590, 48] on button "My Account" at bounding box center [594, 45] width 56 height 22
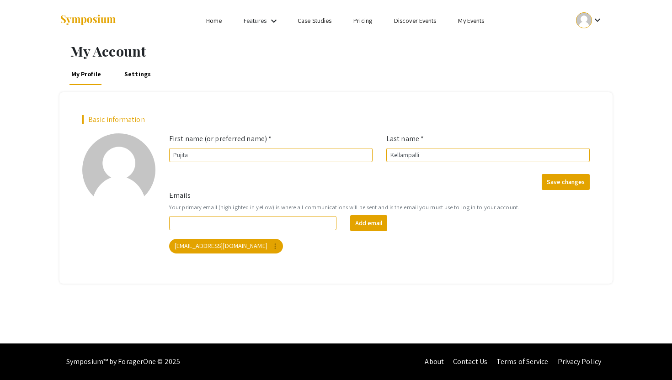
click at [593, 26] on div "keyboard_arrow_down" at bounding box center [589, 20] width 32 height 21
click at [591, 66] on button "My Submissions" at bounding box center [594, 67] width 56 height 22
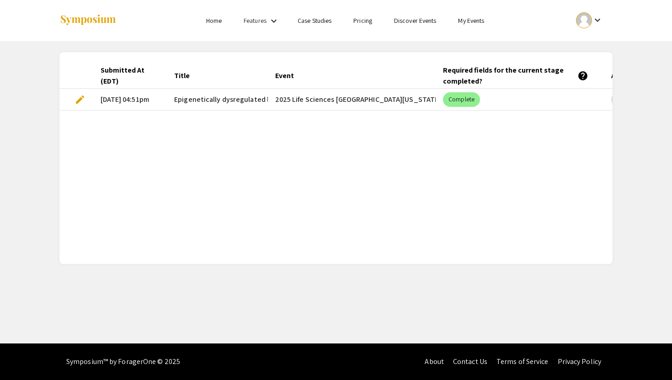
click at [392, 97] on mat-cell "2025 Life Sciences [GEOGRAPHIC_DATA][US_STATE] STEM Undergraduate Symposium" at bounding box center [352, 100] width 168 height 22
click at [392, 98] on mat-cell "2025 Life Sciences [GEOGRAPHIC_DATA][US_STATE] STEM Undergraduate Symposium" at bounding box center [352, 100] width 168 height 22
click at [459, 105] on mat-chip "Complete" at bounding box center [461, 99] width 37 height 15
click at [421, 119] on div "Submitted At (EDT) Title Event Required fields for the current stage completed?…" at bounding box center [335, 158] width 553 height 190
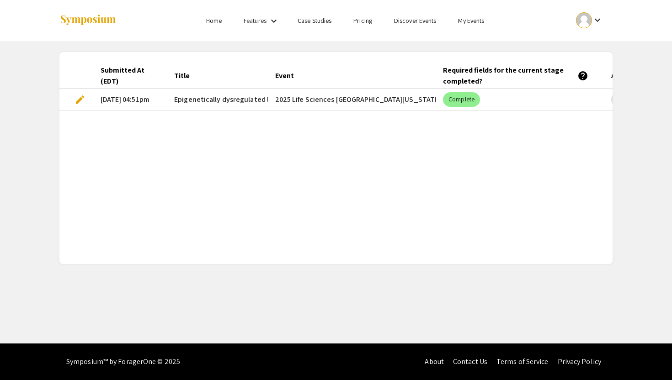
click at [80, 97] on span "edit" at bounding box center [79, 99] width 11 height 11
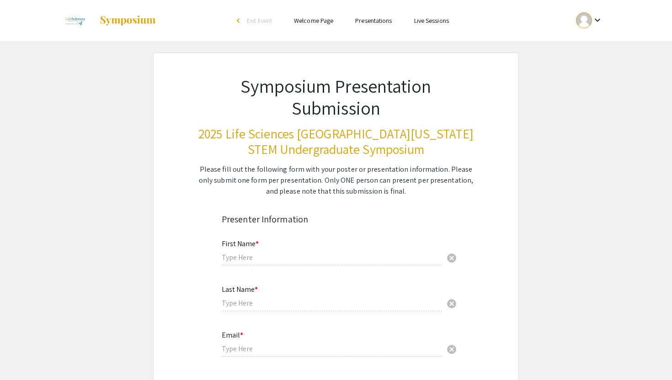
type input "Pujita"
type input "Kellampalli"
type input "pk481@mynsu.nova.edu"
radio input "true"
type input "Halmos College of Arts and Sciences"
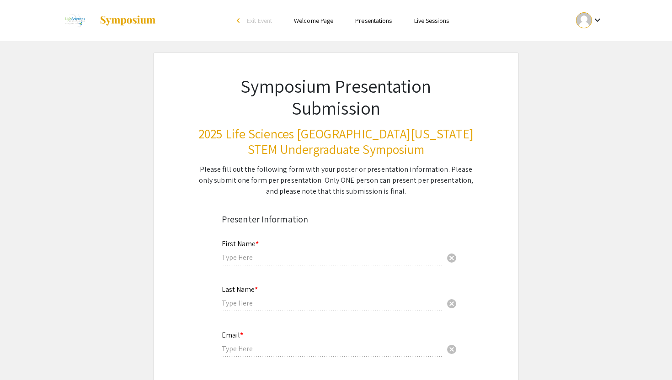
radio input "true"
type input "Dr. Rajendra Pangeni"
radio input "true"
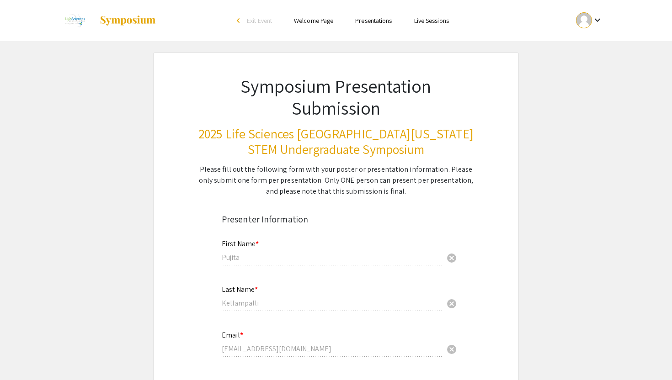
select select "custom"
type input "1"
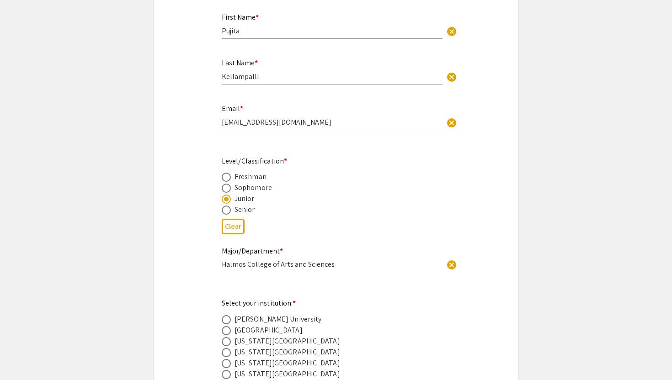
select select "auto"
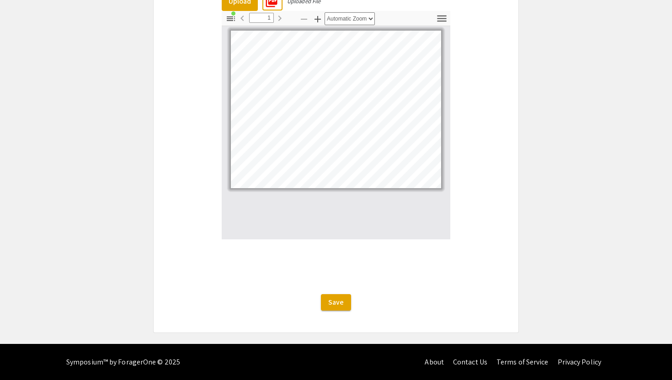
scroll to position [1703, 0]
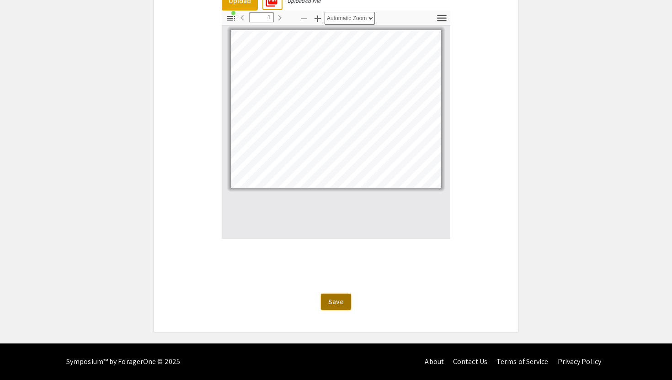
click at [332, 297] on span "Save" at bounding box center [336, 302] width 16 height 10
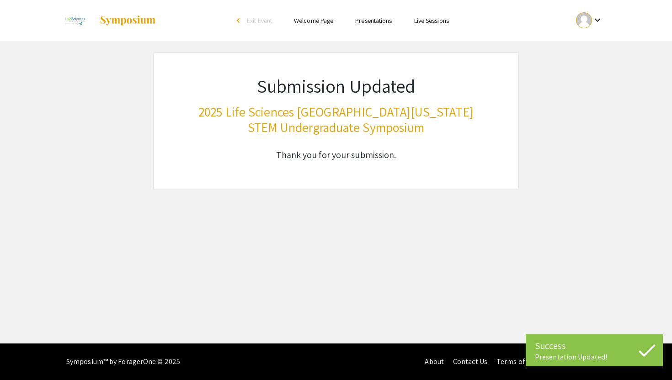
scroll to position [0, 0]
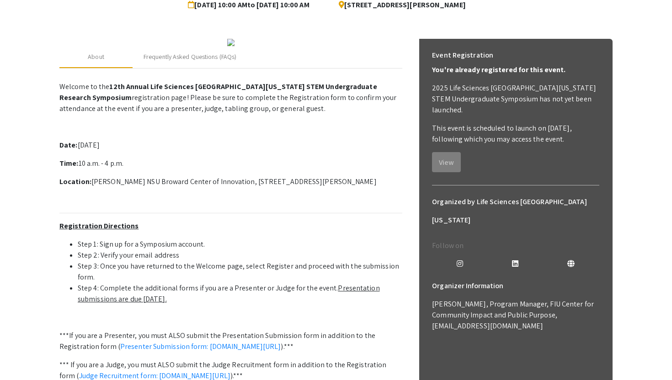
scroll to position [239, 0]
